Goal: Download file/media

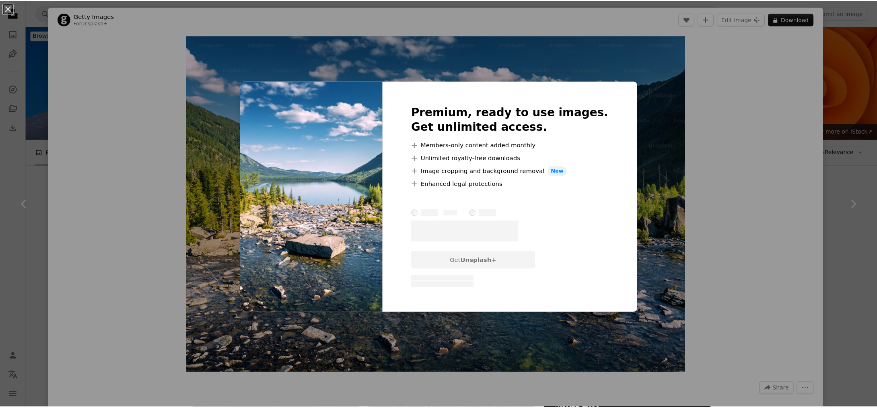
scroll to position [2841, 0]
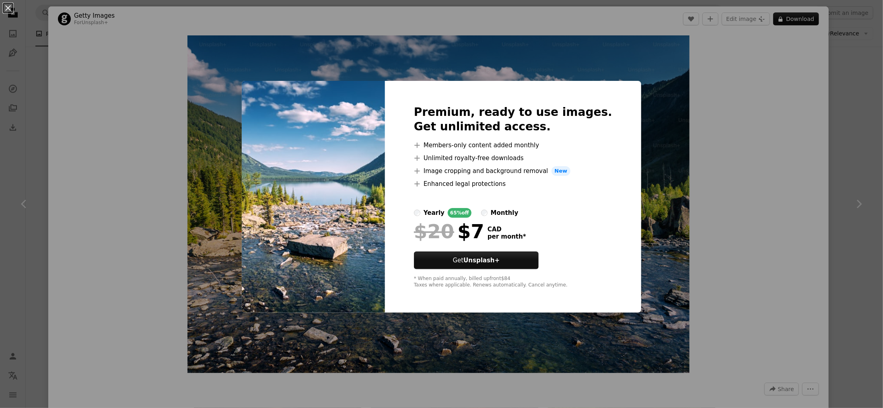
drag, startPoint x: 117, startPoint y: 92, endPoint x: 115, endPoint y: 87, distance: 5.2
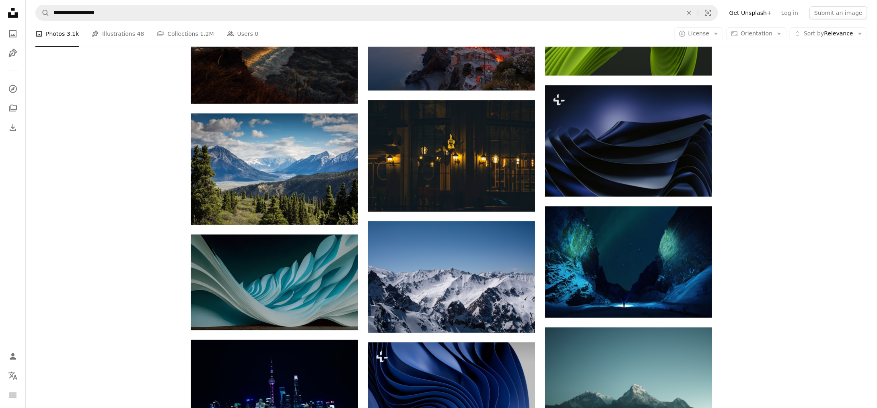
scroll to position [3203, 0]
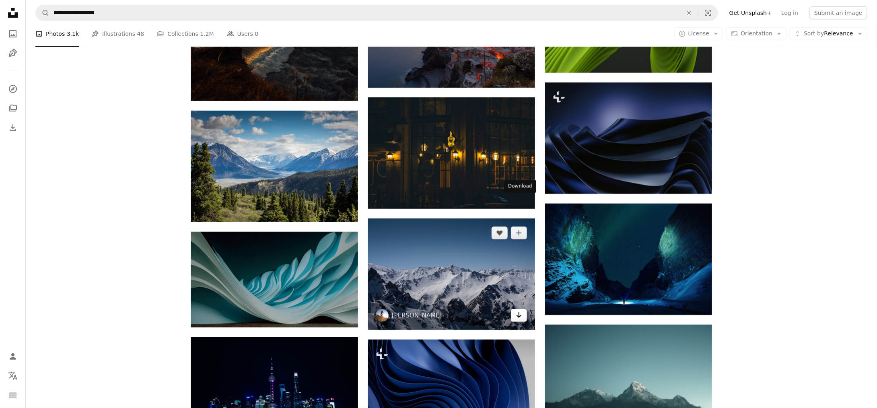
click at [522, 309] on link "Arrow pointing down" at bounding box center [519, 315] width 16 height 13
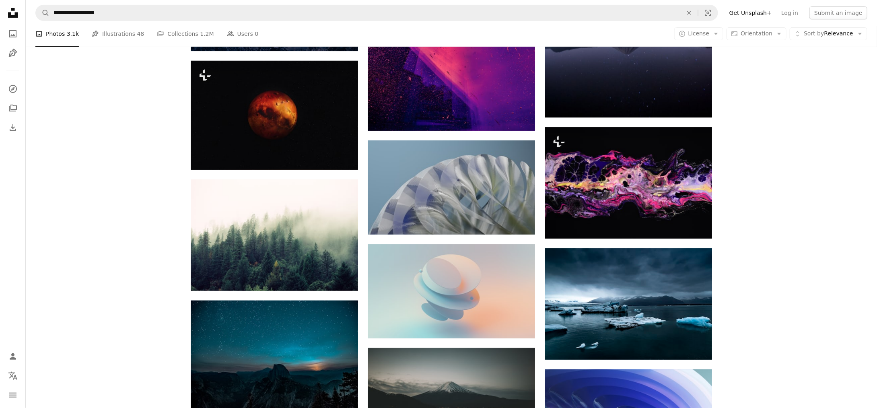
scroll to position [6260, 0]
